Goal: Task Accomplishment & Management: Manage account settings

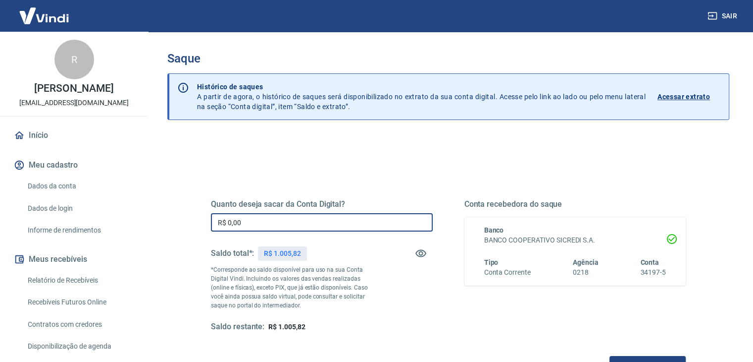
click at [335, 226] on input "R$ 0,00" at bounding box center [322, 222] width 222 height 18
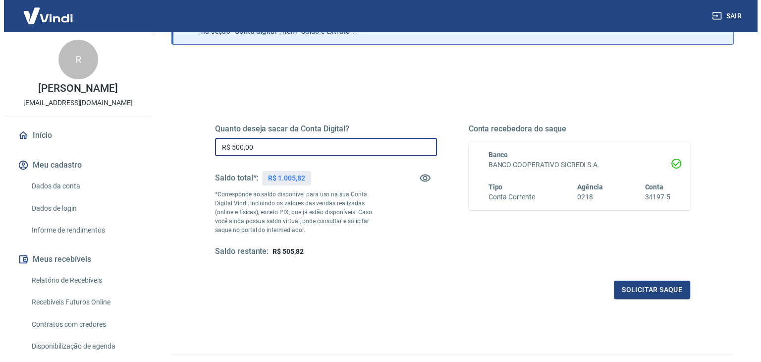
scroll to position [79, 0]
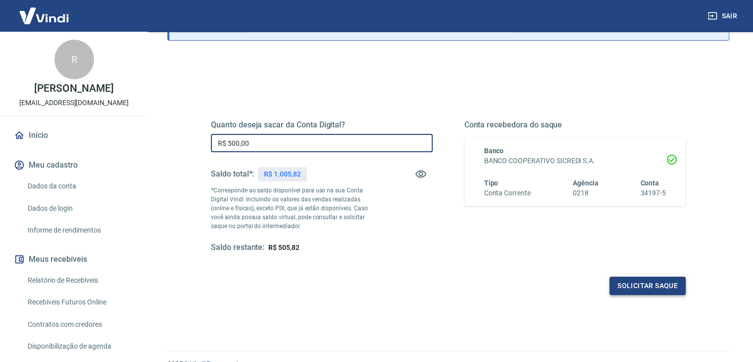
type input "R$ 500,00"
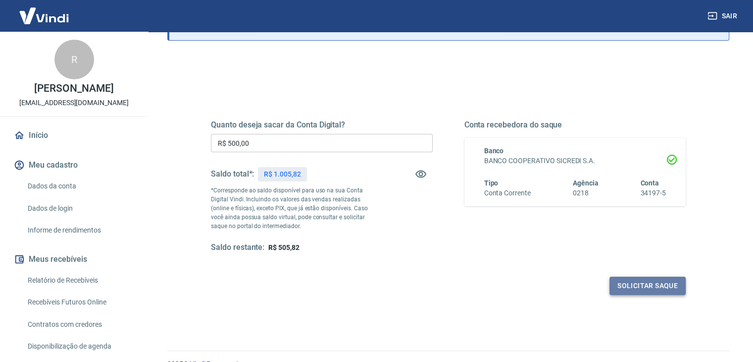
click at [641, 284] on button "Solicitar saque" at bounding box center [648, 285] width 76 height 18
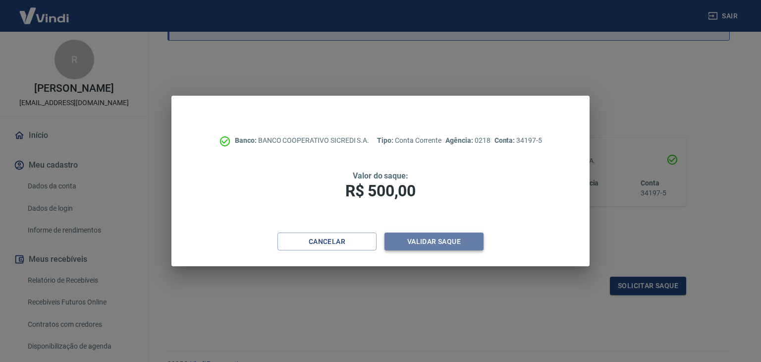
click at [444, 242] on button "Validar saque" at bounding box center [433, 241] width 99 height 18
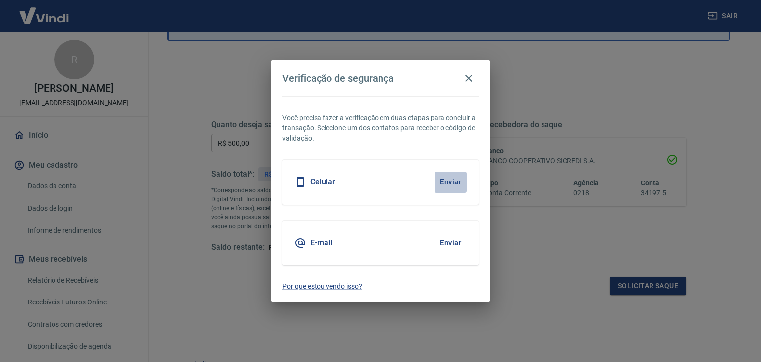
click at [446, 179] on button "Enviar" at bounding box center [450, 181] width 32 height 21
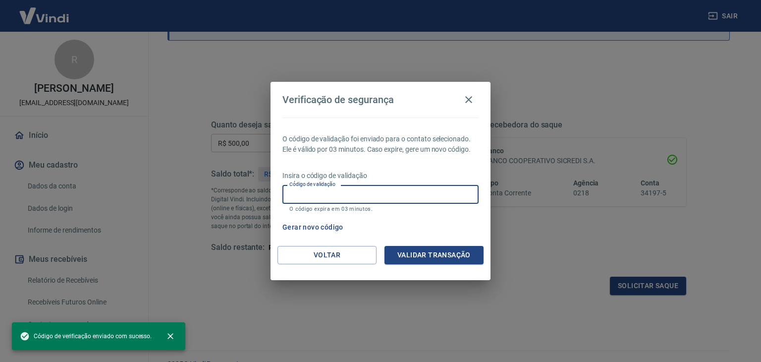
click at [360, 198] on input "Código de validação" at bounding box center [380, 194] width 196 height 18
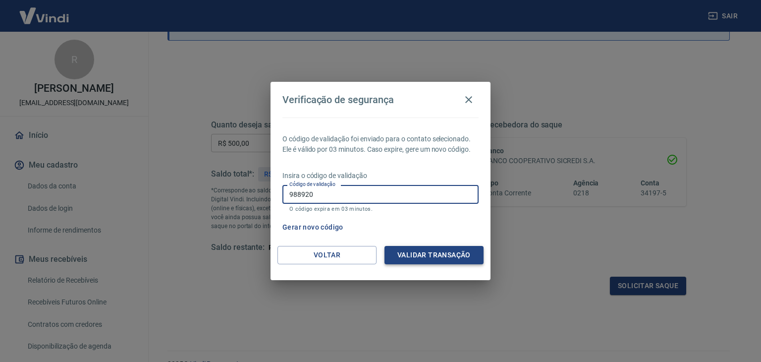
type input "988920"
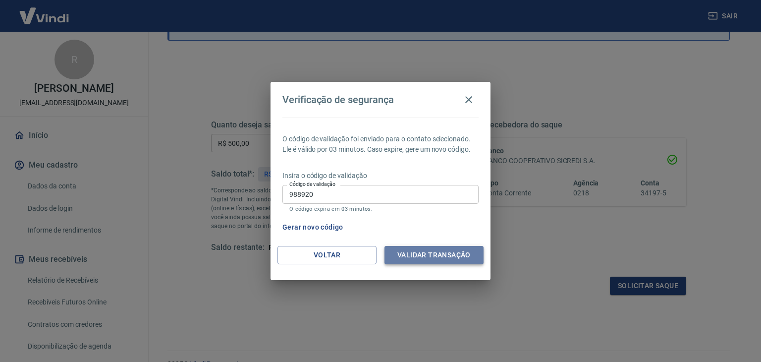
click at [443, 256] on button "Validar transação" at bounding box center [433, 255] width 99 height 18
